Goal: Find specific page/section: Find specific page/section

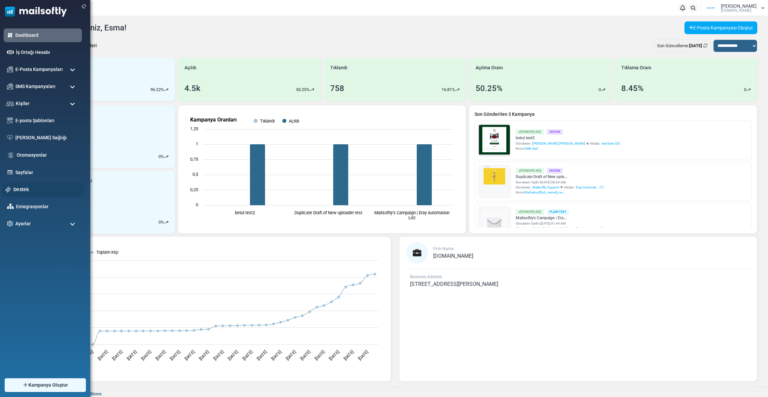
click at [25, 184] on div "Destek" at bounding box center [43, 189] width 82 height 14
click at [22, 188] on link "Destek" at bounding box center [46, 189] width 67 height 7
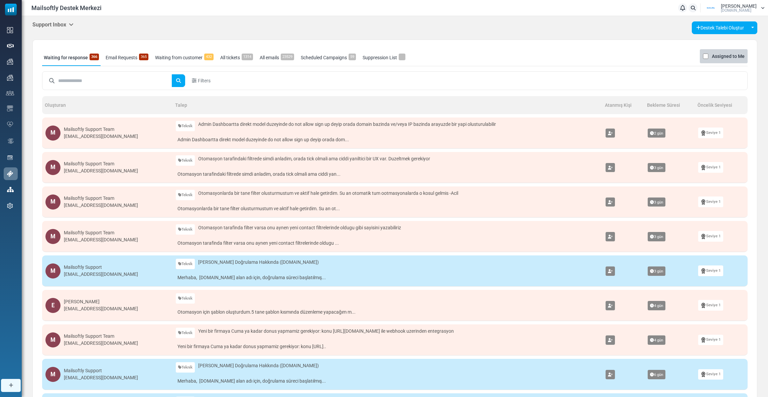
click at [64, 26] on h5 "Support Inbox" at bounding box center [52, 24] width 41 height 6
click at [85, 56] on li "Control Panel" at bounding box center [108, 62] width 64 height 15
click at [52, 19] on div "Support Inbox Support Inbox User Dashboard Control Panel App Announcements Iden…" at bounding box center [395, 259] width 747 height 486
click at [54, 25] on h5 "Support Inbox" at bounding box center [52, 24] width 41 height 6
click at [83, 63] on link "Control Panel" at bounding box center [108, 63] width 57 height 12
